Goal: Information Seeking & Learning: Stay updated

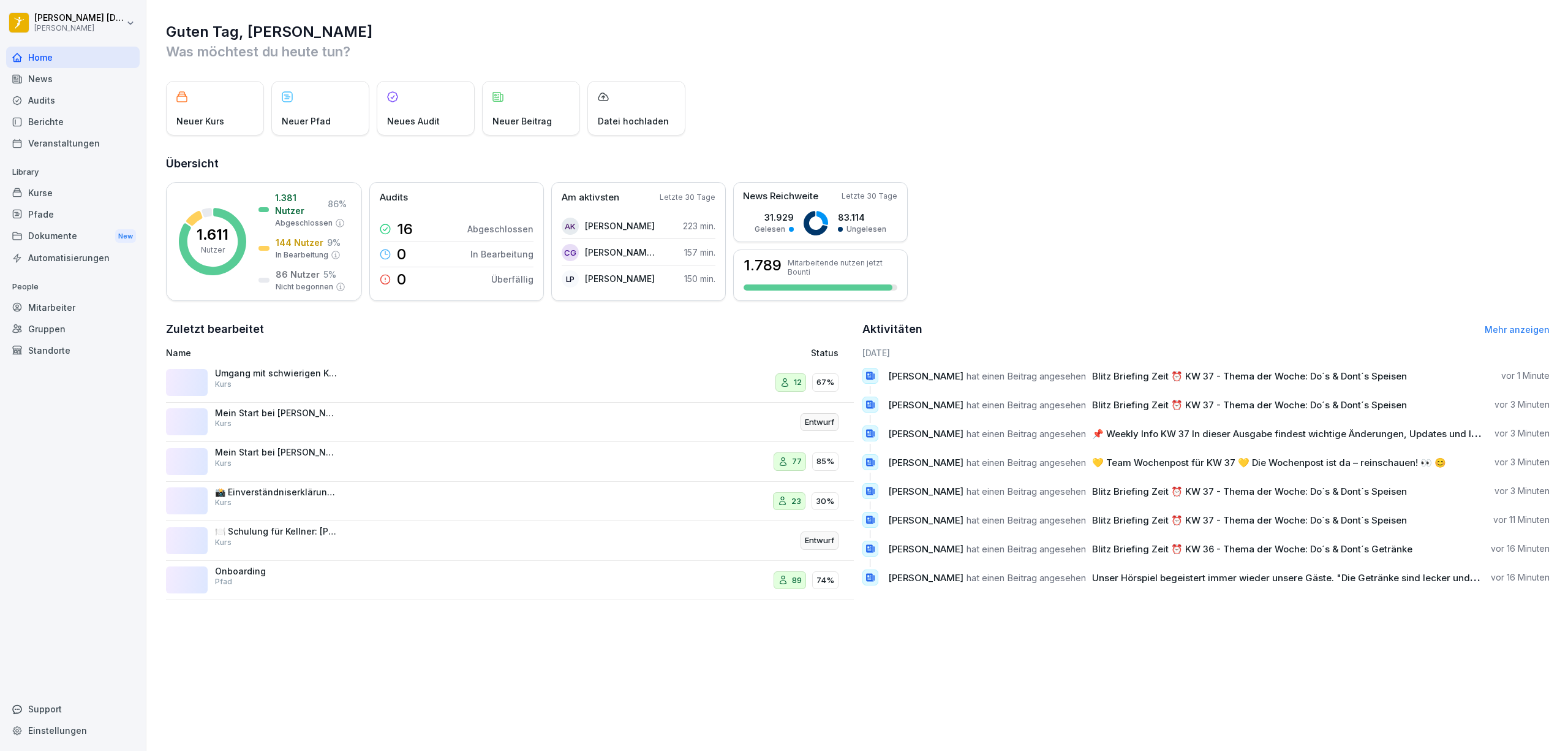
click at [941, 376] on p "[PERSON_NAME] hat einen Beitrag angesehen Blitz Briefing Zeit ⏰ KW 37 - Thema d…" at bounding box center [1149, 376] width 522 height 13
click at [904, 375] on span "[PERSON_NAME]" at bounding box center [926, 376] width 76 height 11
click at [1517, 370] on p "vor 1 Minute" at bounding box center [1526, 375] width 49 height 12
click at [895, 375] on span "[PERSON_NAME]" at bounding box center [926, 376] width 76 height 11
drag, startPoint x: 1131, startPoint y: 374, endPoint x: 1238, endPoint y: 380, distance: 107.2
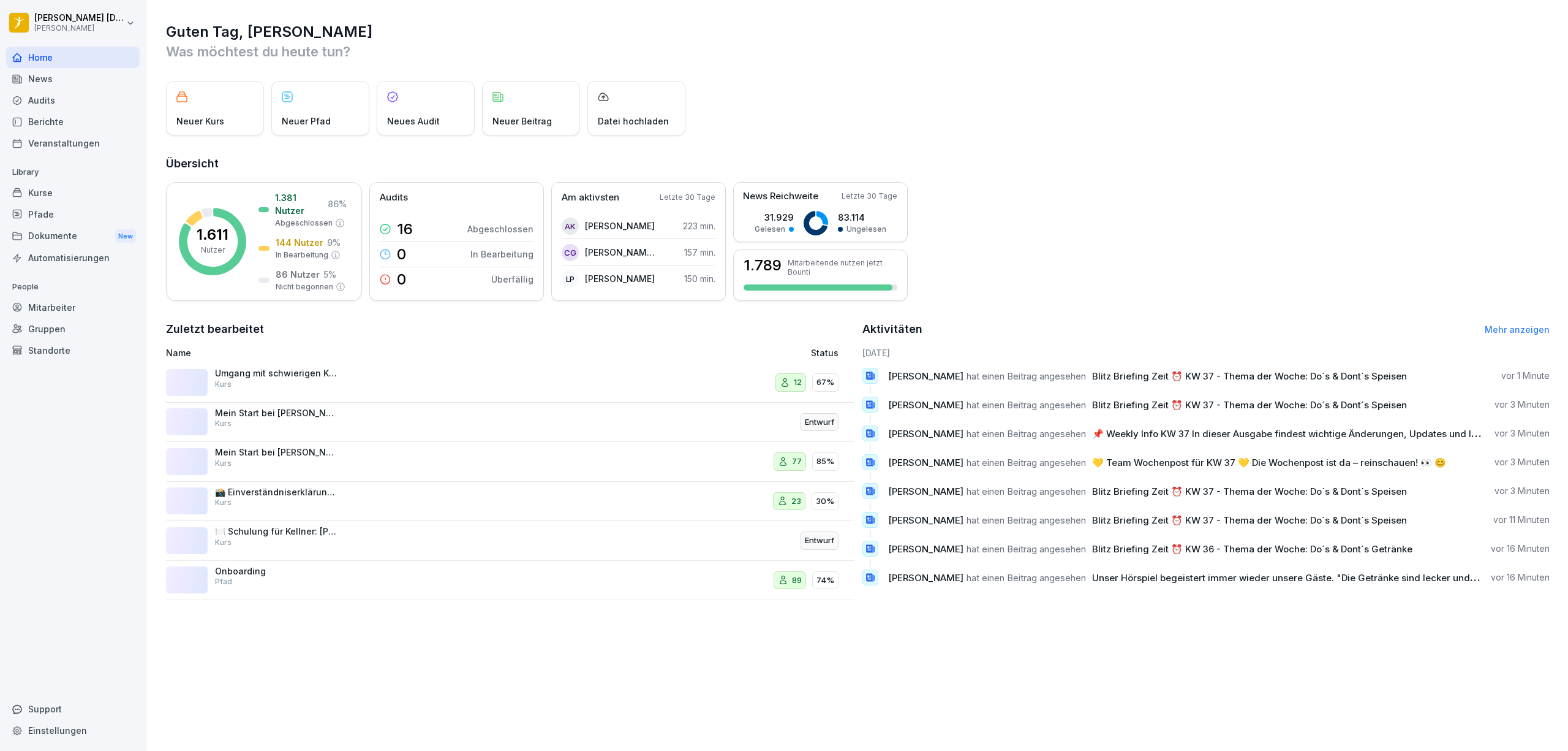
click at [1133, 375] on span "Blitz Briefing Zeit ⏰ KW 37 - Thema der Woche: Do´s & Dont´s Speisen" at bounding box center [1249, 376] width 315 height 11
click at [1273, 376] on span "Blitz Briefing Zeit ⏰ KW 37 - Thema der Woche: Do´s & Dont´s Speisen" at bounding box center [1249, 376] width 315 height 11
click at [63, 79] on div "News" at bounding box center [73, 79] width 134 height 22
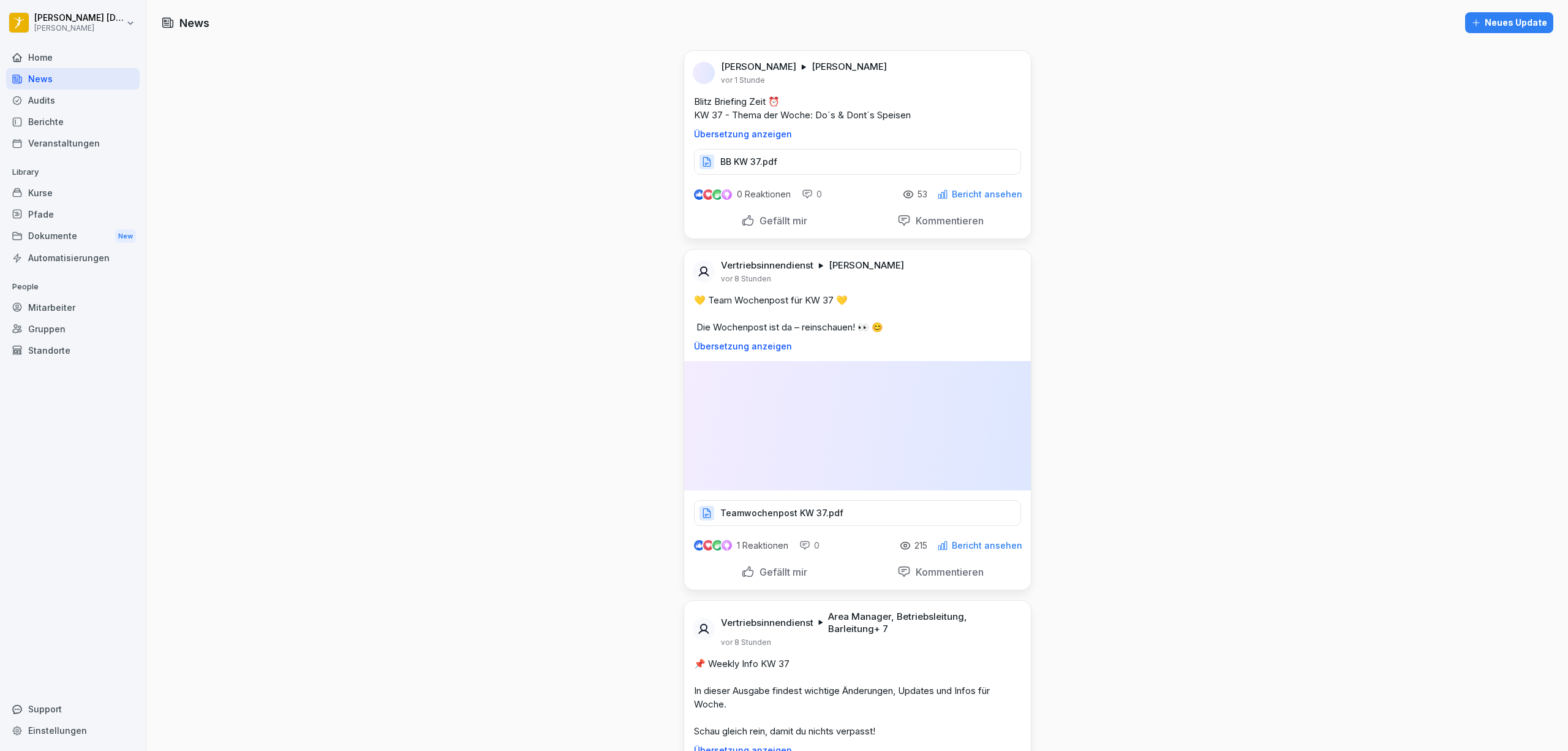
click at [62, 79] on div "News" at bounding box center [73, 79] width 134 height 22
click at [831, 507] on p "Teamwochenpost KW 37.pdf" at bounding box center [783, 513] width 123 height 12
click at [797, 162] on div "BB KW 37.pdf" at bounding box center [857, 162] width 327 height 26
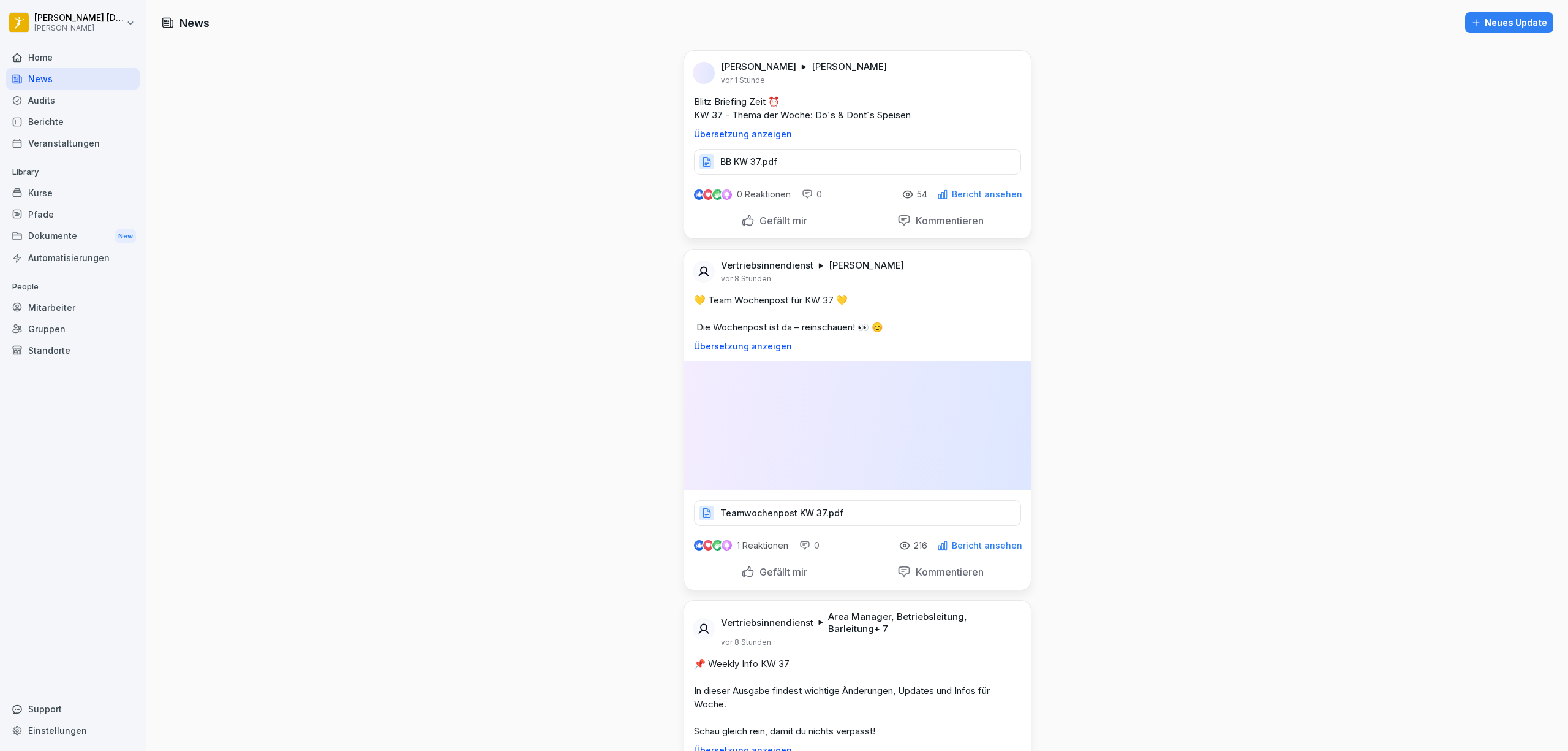
drag, startPoint x: 455, startPoint y: 522, endPoint x: 461, endPoint y: 538, distance: 17.1
